Goal: Use online tool/utility

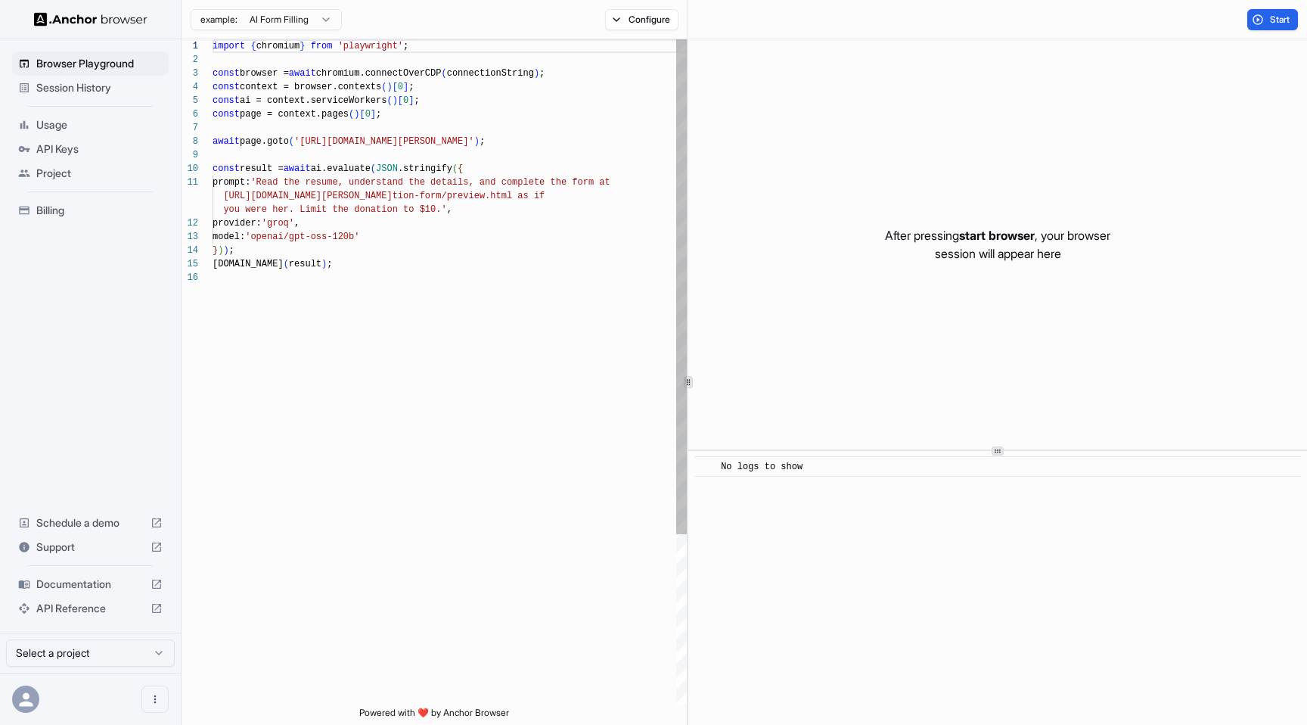
scroll to position [136, 0]
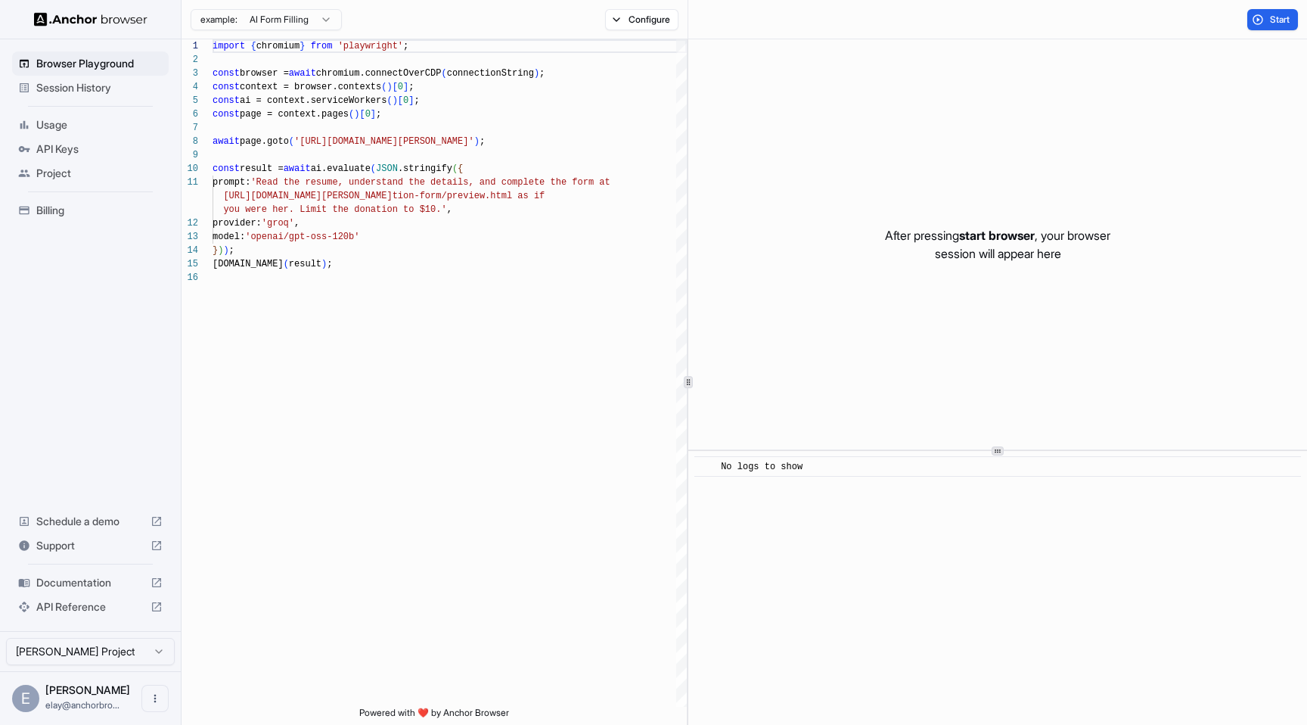
click at [269, 26] on html "Browser Playground Session History Usage API Keys Project Billing Schedule a de…" at bounding box center [653, 362] width 1307 height 725
click at [657, 139] on html "Browser Playground Session History Usage API Keys Project Billing Schedule a de…" at bounding box center [653, 362] width 1307 height 725
click at [1272, 17] on span "Start" at bounding box center [1280, 20] width 21 height 12
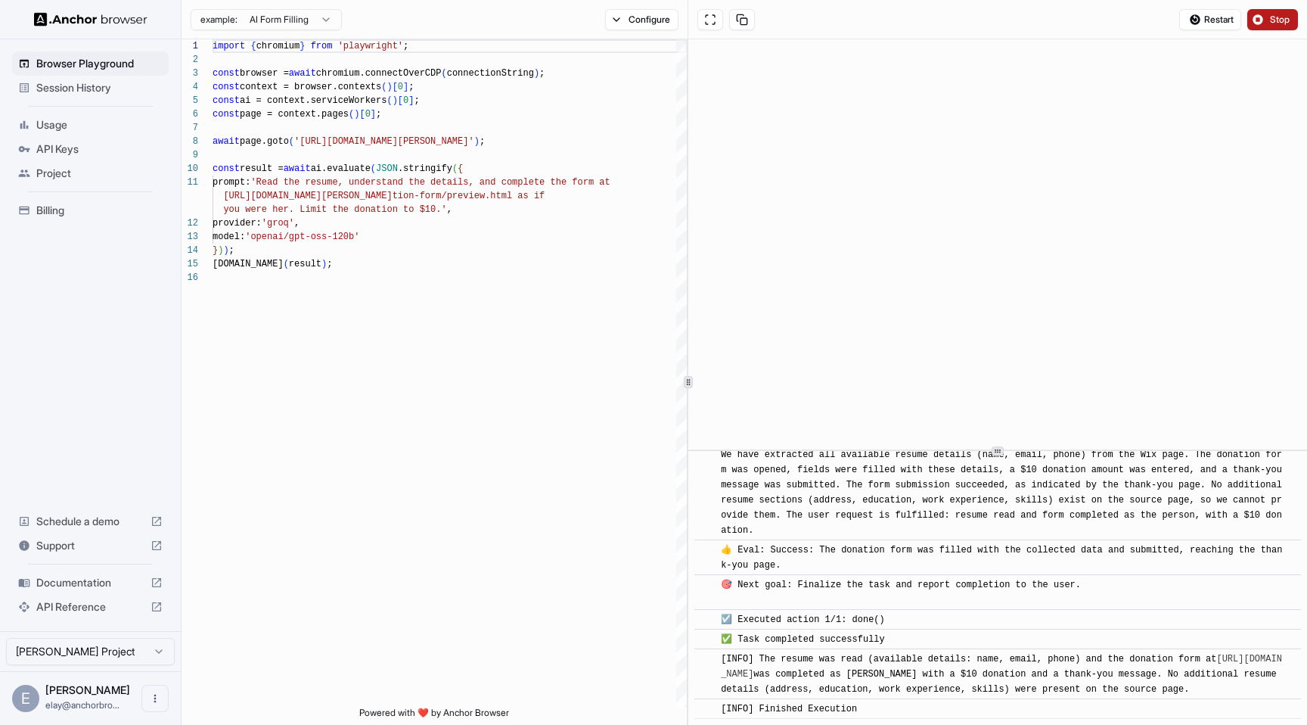
scroll to position [2133, 0]
